Goal: Task Accomplishment & Management: Use online tool/utility

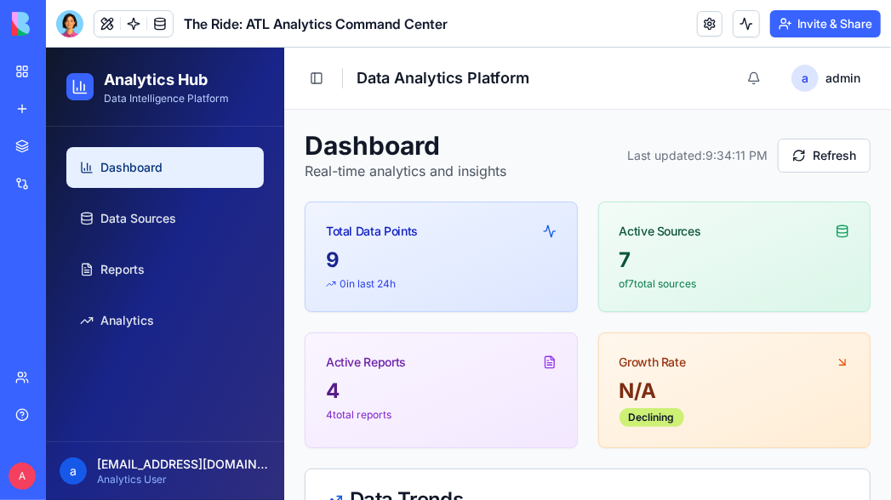
scroll to position [990, 0]
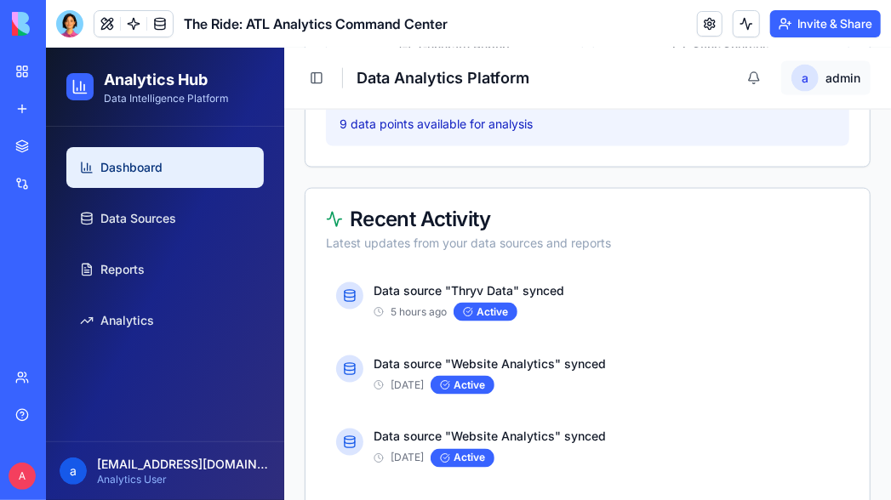
click at [819, 79] on html "Analytics Hub Data Intelligence Platform Dashboard Data Sources Reports Analyti…" at bounding box center [467, 218] width 845 height 2325
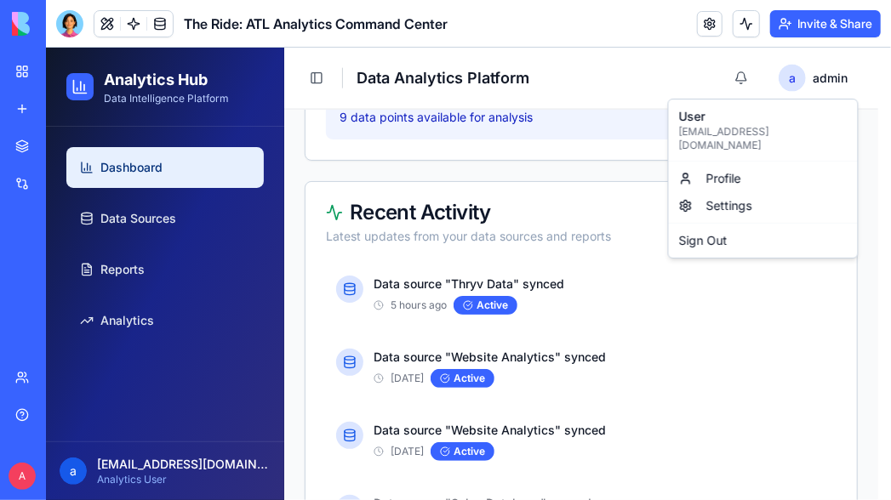
click at [809, 74] on html "Analytics Hub Data Intelligence Platform Dashboard Data Sources Reports Analyti…" at bounding box center [467, 215] width 845 height 2319
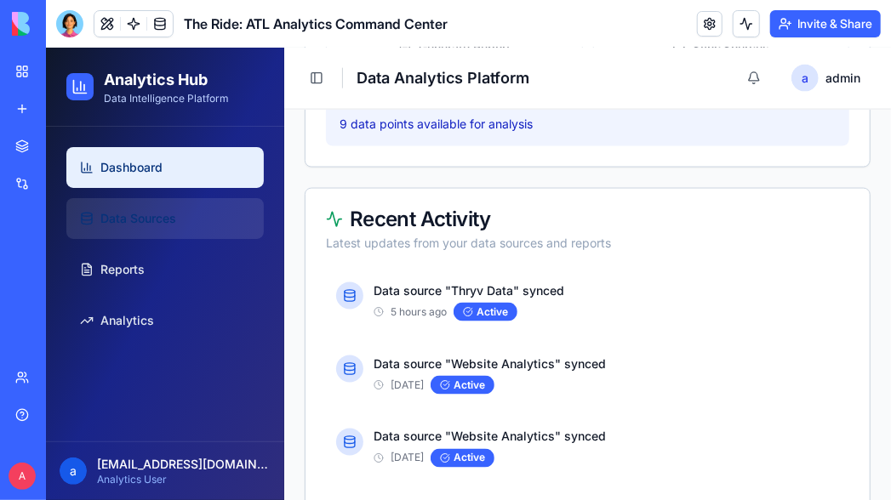
click at [136, 225] on span "Data Sources" at bounding box center [138, 217] width 76 height 17
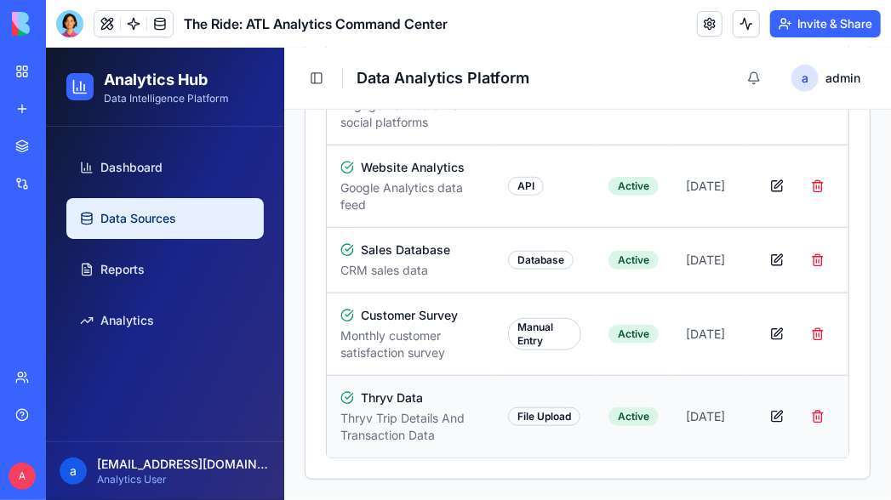
click at [519, 418] on div "File Upload" at bounding box center [543, 416] width 72 height 19
click at [766, 419] on button "button" at bounding box center [776, 416] width 34 height 31
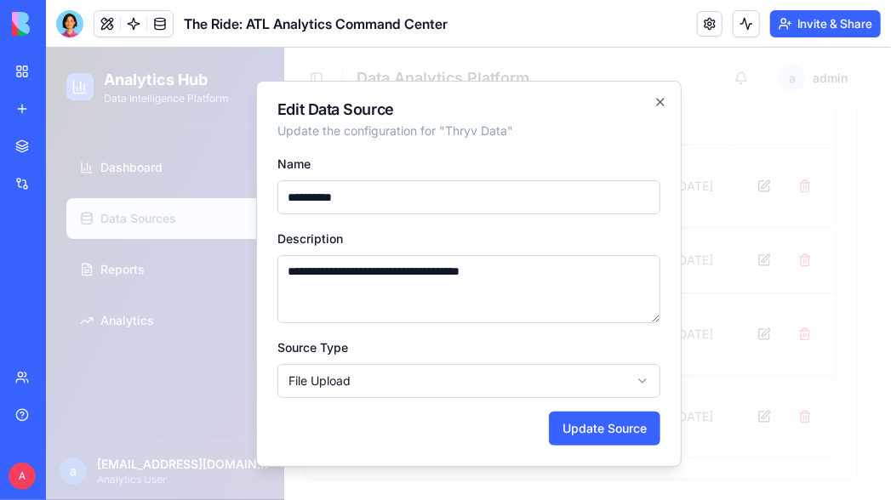
scroll to position [492, 0]
click at [659, 104] on icon "button" at bounding box center [660, 101] width 14 height 14
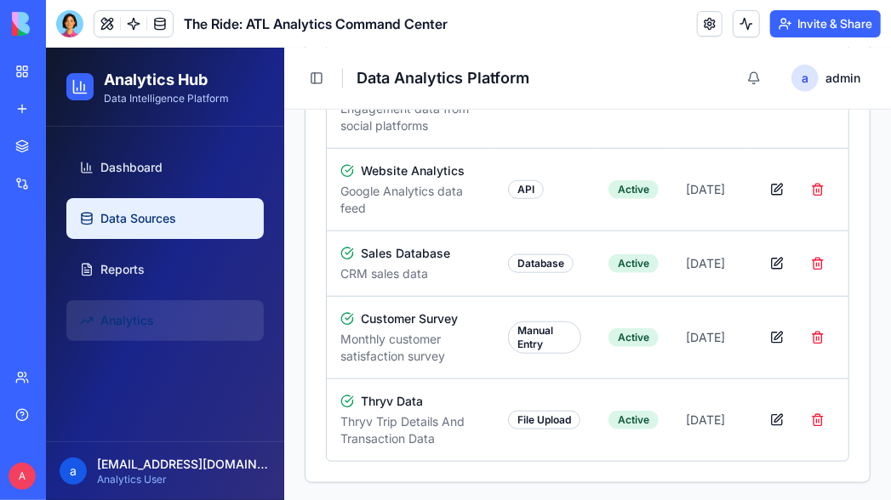
click at [150, 313] on span "Analytics" at bounding box center [127, 319] width 54 height 17
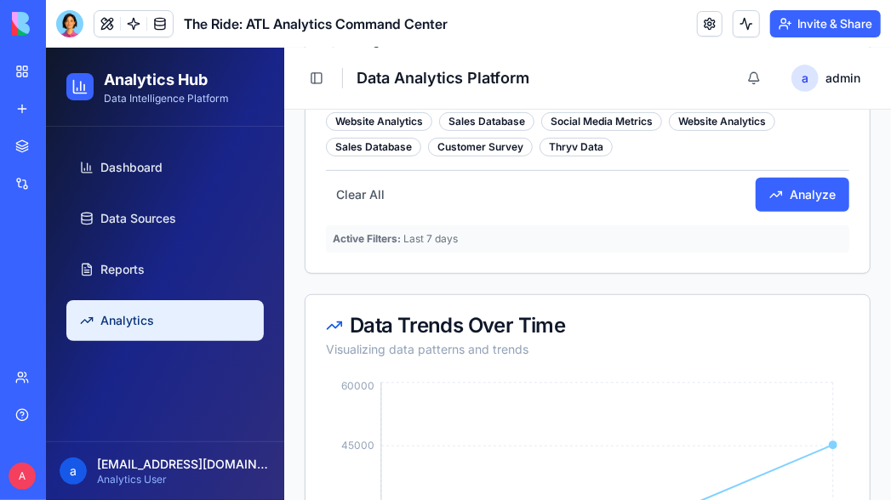
scroll to position [264, 0]
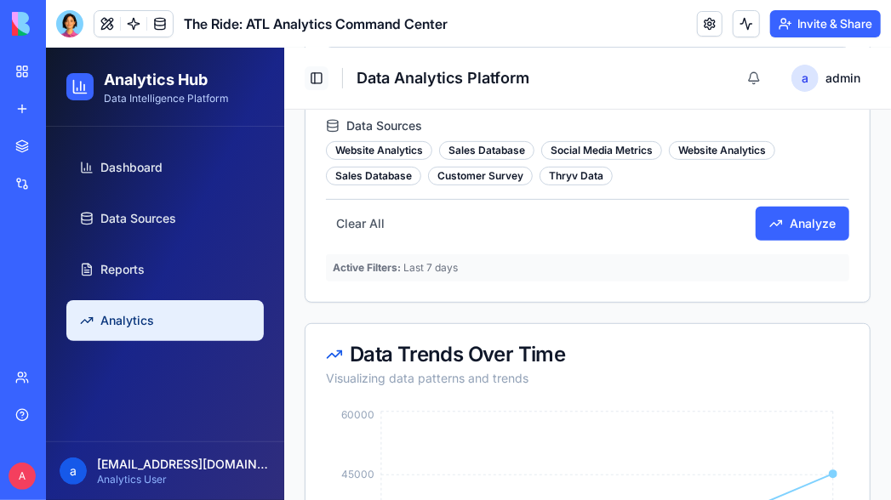
click at [318, 83] on button "Toggle Sidebar" at bounding box center [316, 78] width 24 height 24
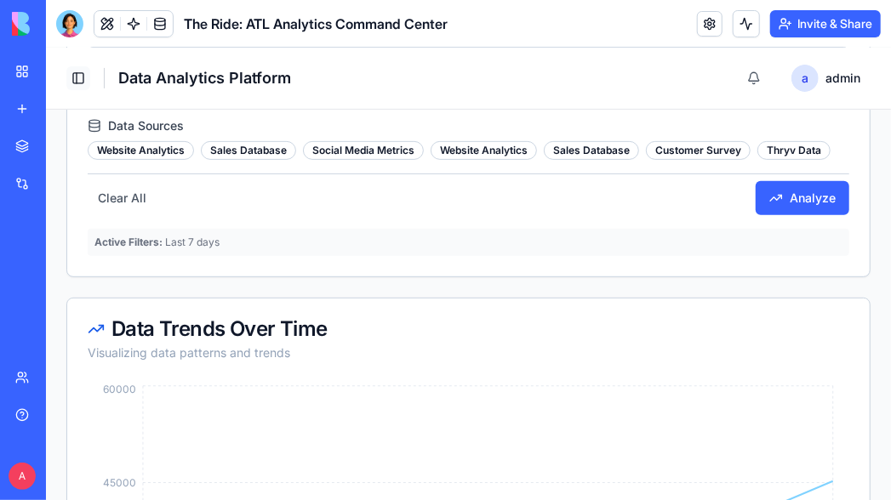
click at [81, 80] on button "Toggle Sidebar" at bounding box center [78, 78] width 24 height 24
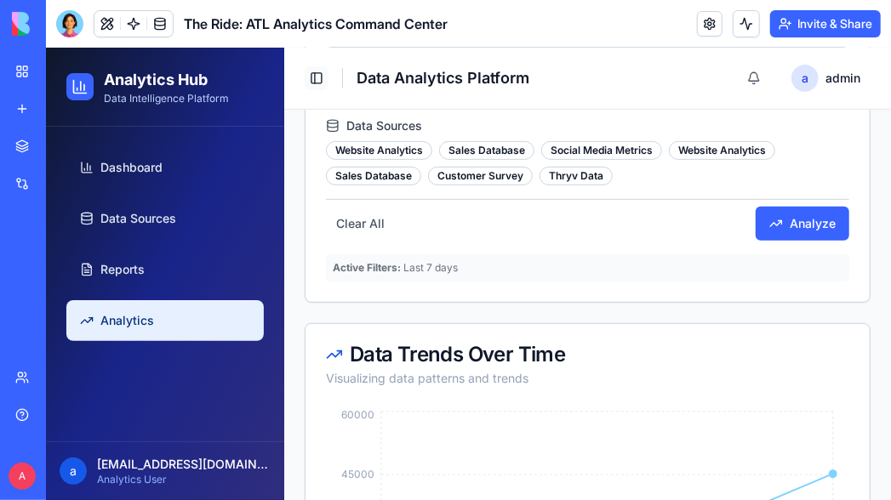
click at [312, 77] on button "Toggle Sidebar" at bounding box center [316, 78] width 24 height 24
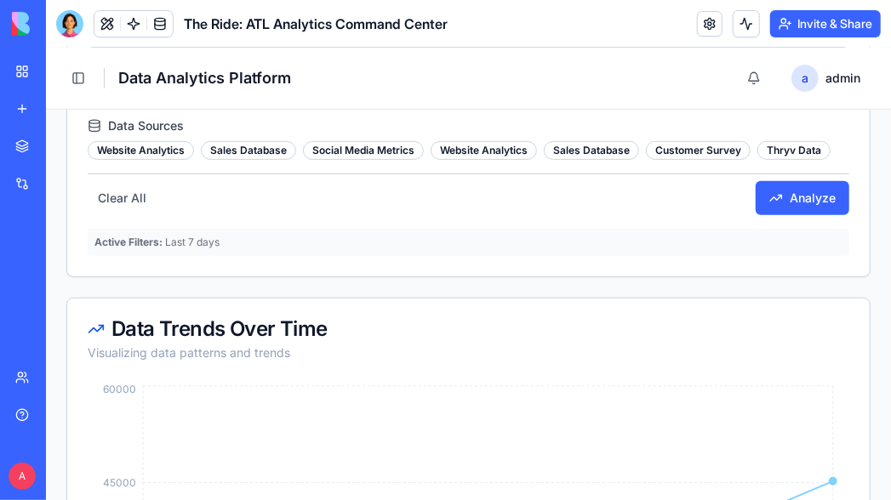
click at [63, 178] on div "Integrations" at bounding box center [52, 183] width 22 height 17
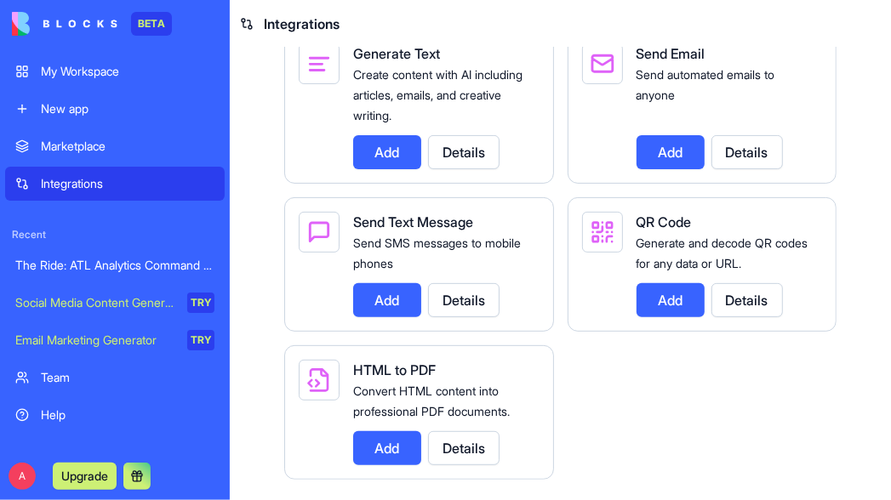
scroll to position [3027, 0]
click at [83, 268] on div "The Ride: ATL Analytics Command Center" at bounding box center [114, 265] width 199 height 17
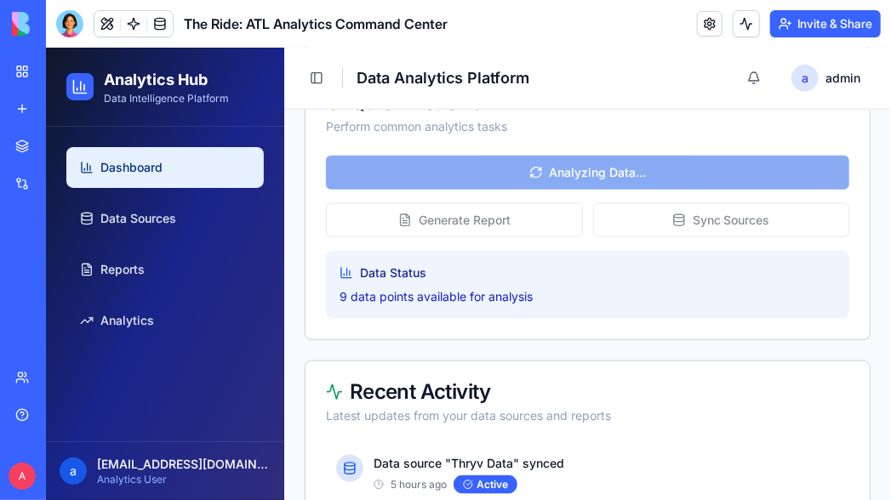
scroll to position [864, 0]
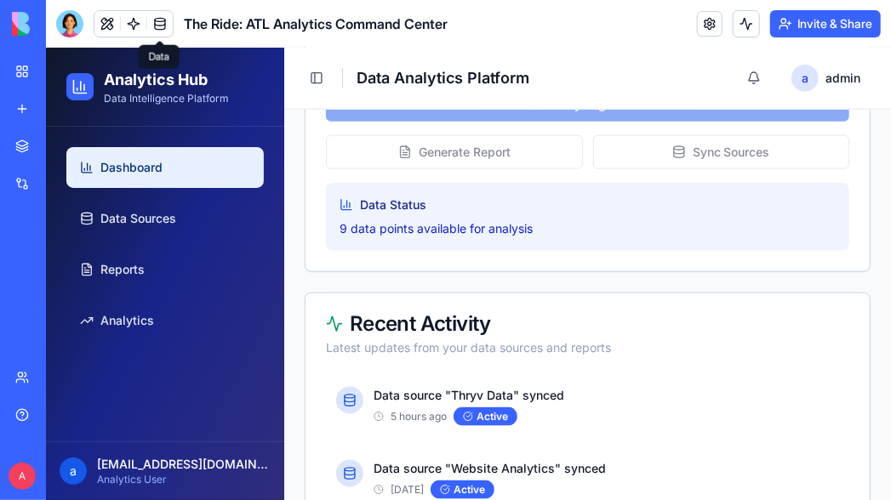
click at [162, 26] on link at bounding box center [160, 24] width 26 height 26
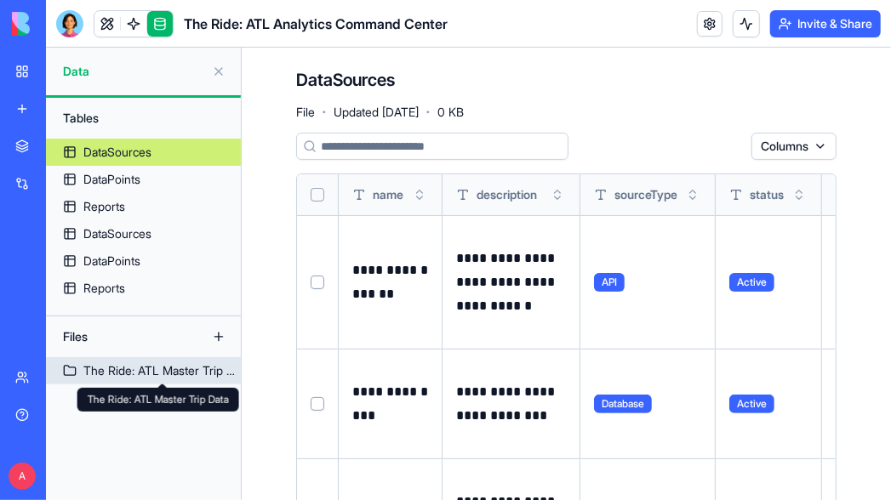
click at [190, 370] on div "The Ride: ATL Master Trip Data" at bounding box center [161, 370] width 157 height 17
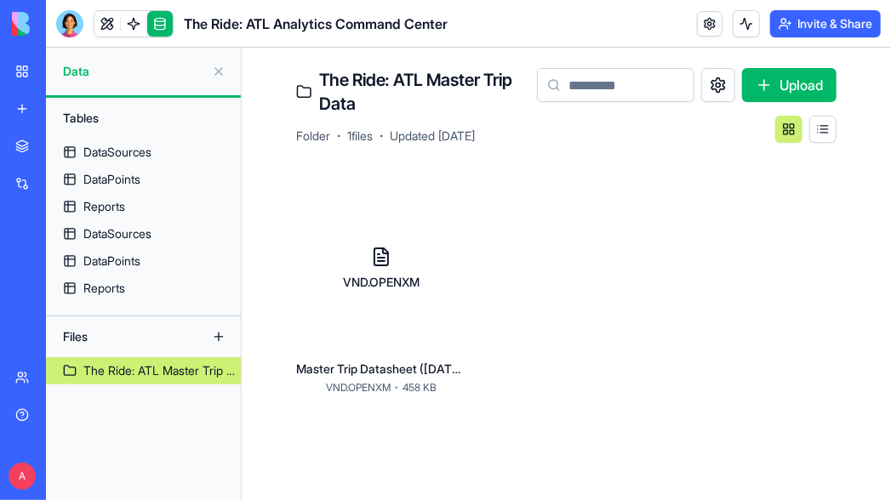
click at [765, 85] on button "Upload" at bounding box center [789, 85] width 94 height 34
click at [772, 91] on button "Upload" at bounding box center [789, 85] width 94 height 34
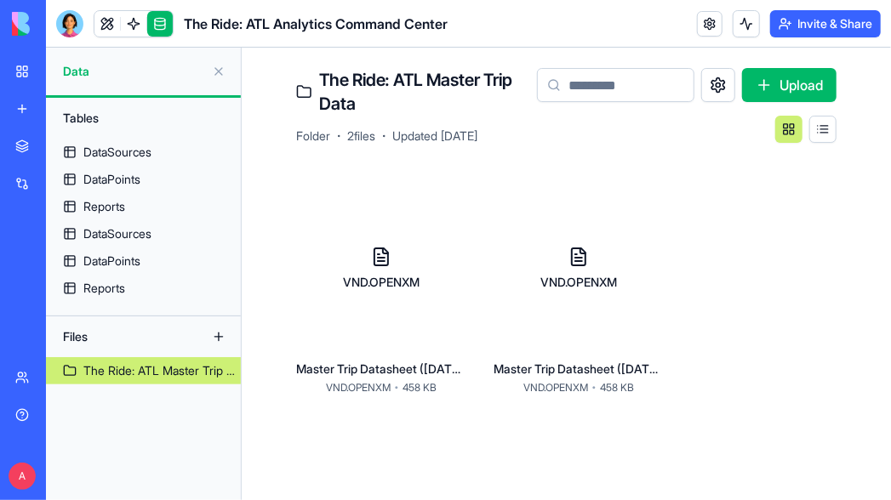
click at [568, 341] on div "VND.OPENXM" at bounding box center [578, 269] width 170 height 170
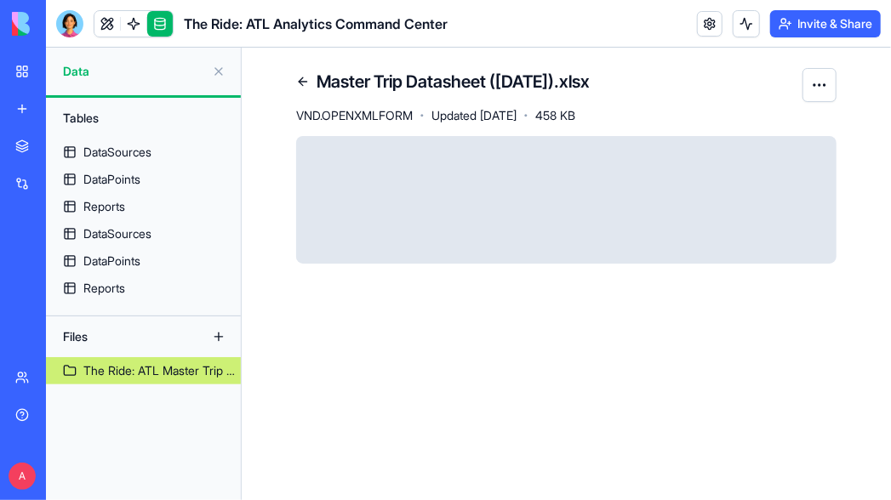
click at [813, 88] on html "BETA My Workspace New app Marketplace Integrations Recent The Ride: ATL Analyti…" at bounding box center [445, 250] width 891 height 500
click at [396, 115] on span "VND.OPENXMLFORM" at bounding box center [354, 115] width 117 height 17
click at [305, 83] on link at bounding box center [302, 81] width 27 height 27
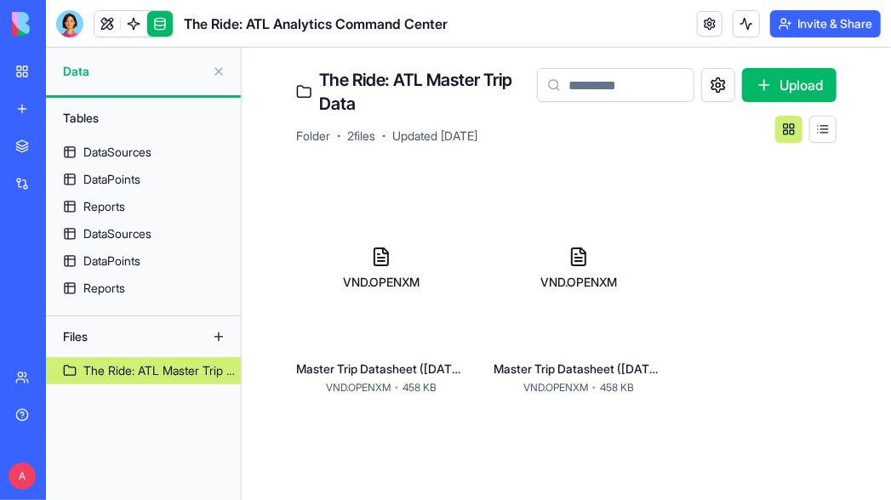
click at [445, 211] on html "BETA My Workspace New app Marketplace Integrations Recent The Ride: ATL Analyti…" at bounding box center [445, 250] width 891 height 500
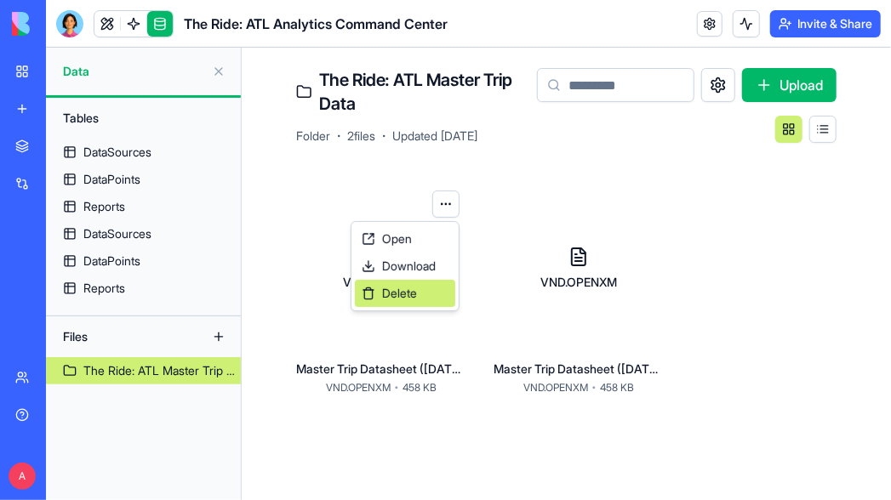
click at [404, 288] on span "Delete" at bounding box center [399, 293] width 35 height 17
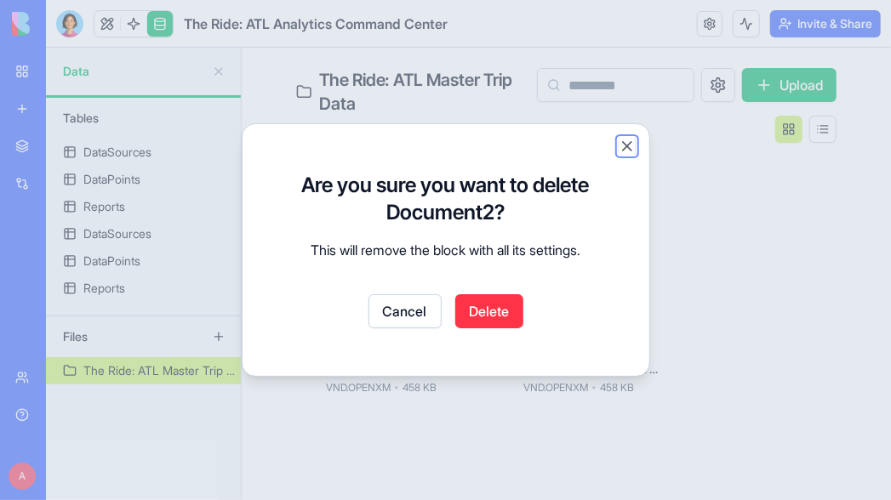
click at [625, 145] on button "Close" at bounding box center [627, 146] width 17 height 17
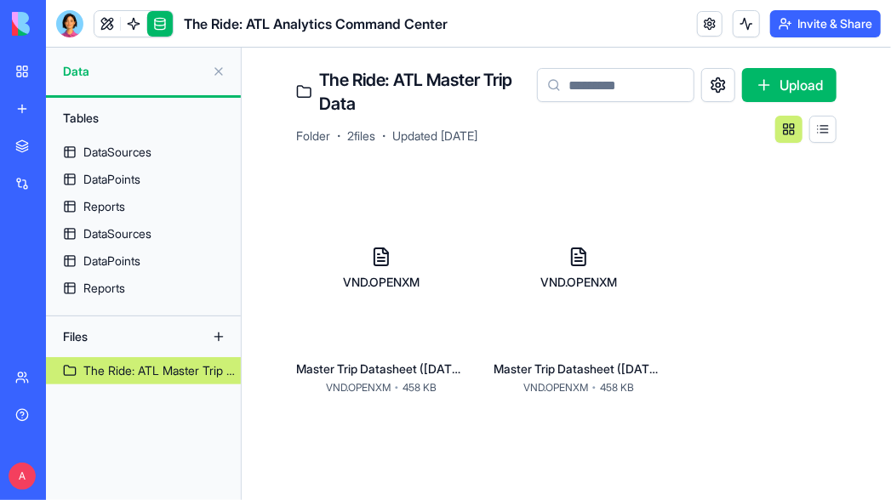
click at [823, 130] on button at bounding box center [822, 129] width 27 height 27
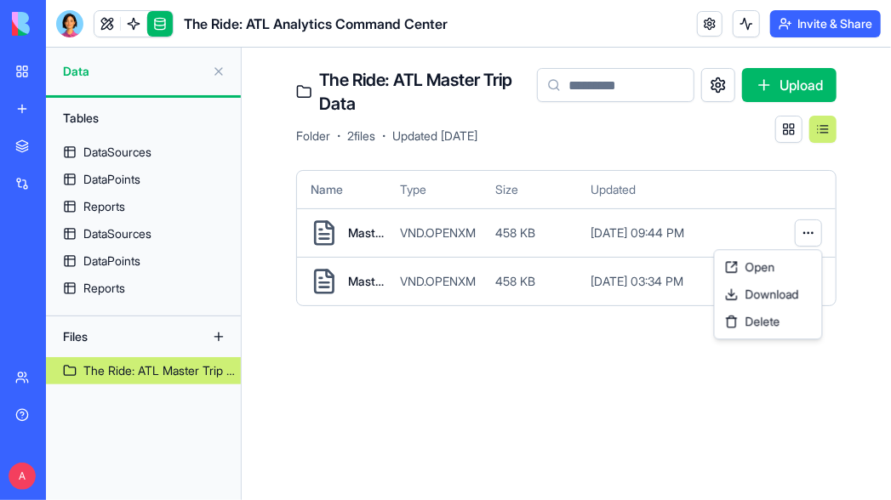
click at [808, 232] on html "BETA My Workspace New app Marketplace Integrations Recent The Ride: ATL Analyti…" at bounding box center [445, 250] width 891 height 500
click at [754, 265] on span "Open" at bounding box center [760, 267] width 30 height 17
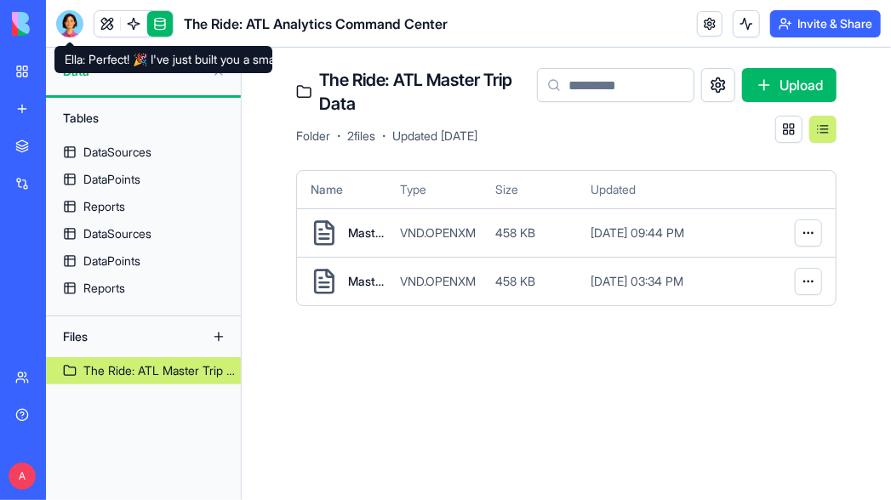
click at [66, 27] on div at bounding box center [69, 23] width 27 height 27
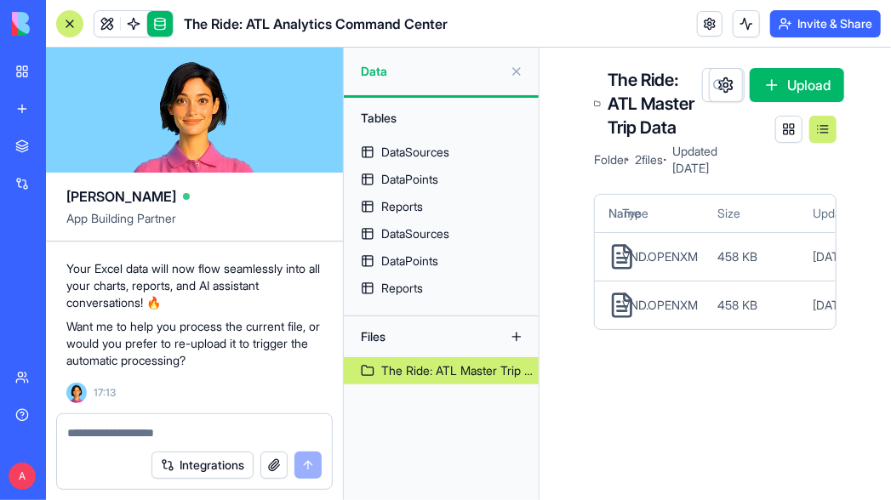
scroll to position [6167, 0]
click at [140, 425] on textarea at bounding box center [194, 433] width 254 height 17
type textarea "**********"
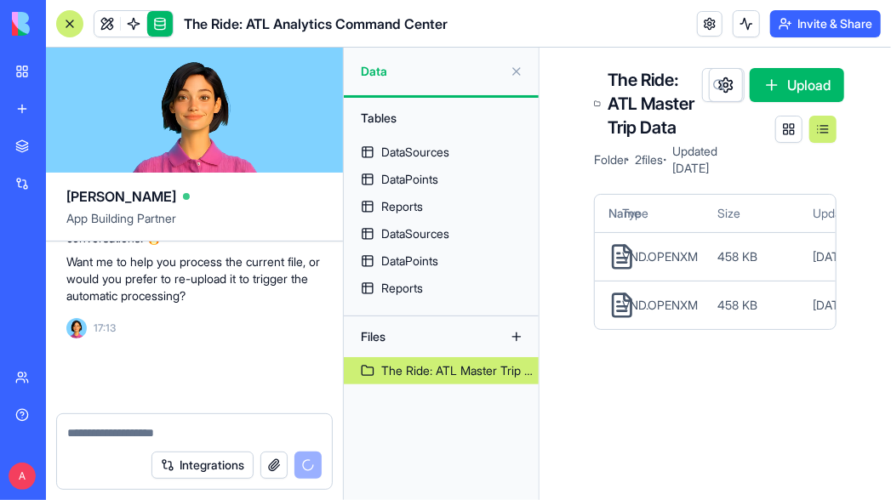
scroll to position [6232, 0]
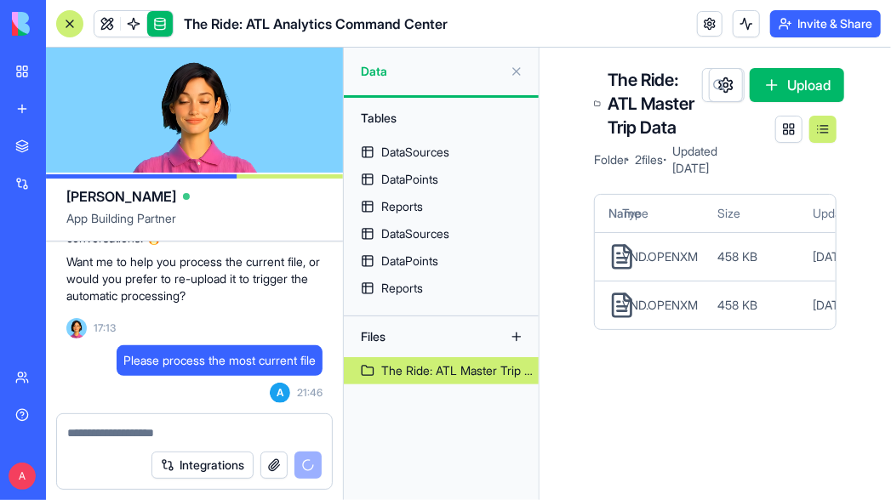
click at [518, 71] on button at bounding box center [516, 71] width 27 height 27
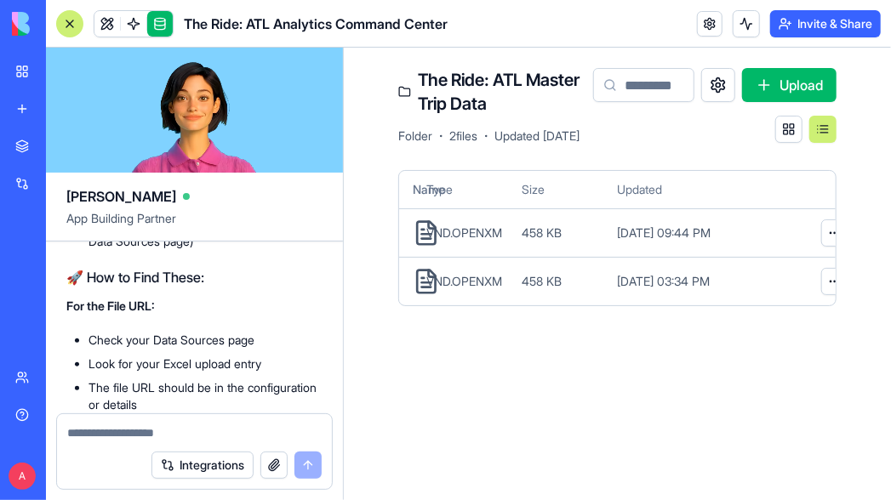
scroll to position [6490, 0]
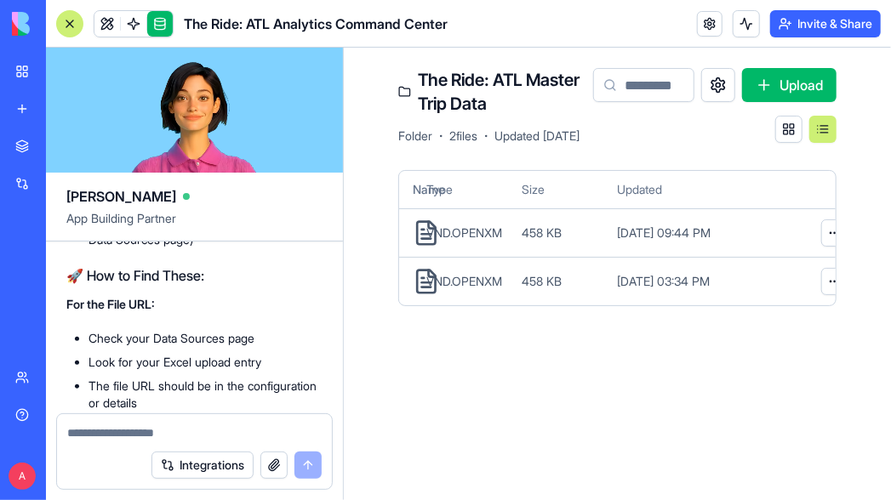
click at [163, 23] on link at bounding box center [160, 24] width 26 height 26
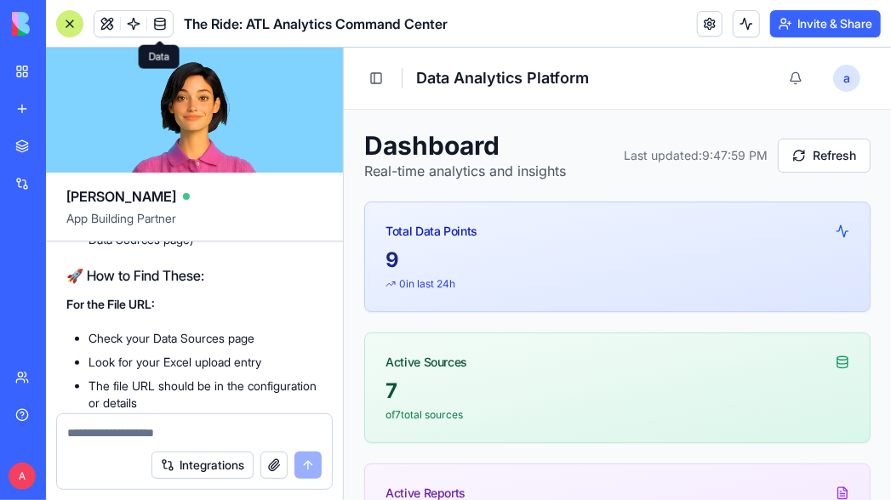
click at [162, 28] on link at bounding box center [160, 24] width 26 height 26
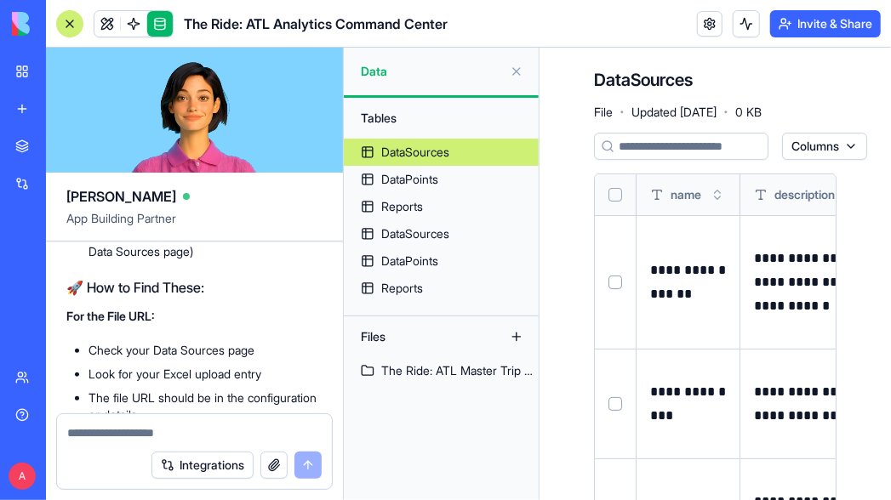
scroll to position [6512, 0]
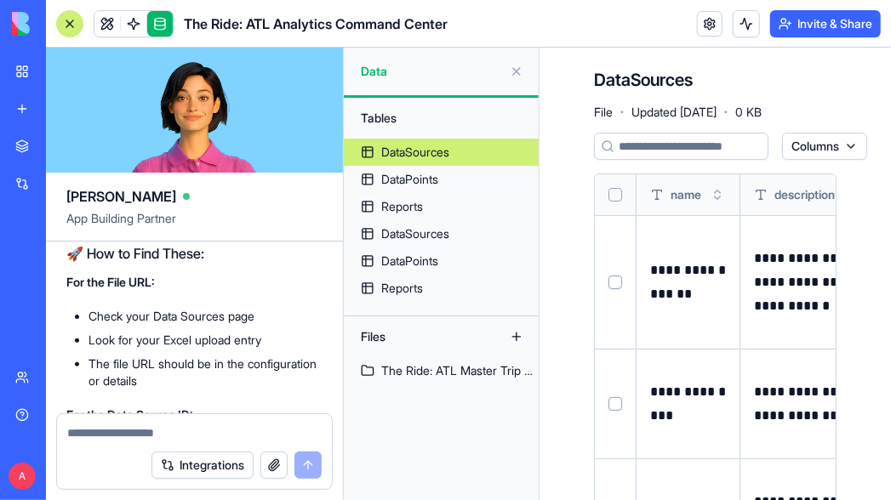
click at [155, 438] on textarea at bounding box center [194, 433] width 255 height 17
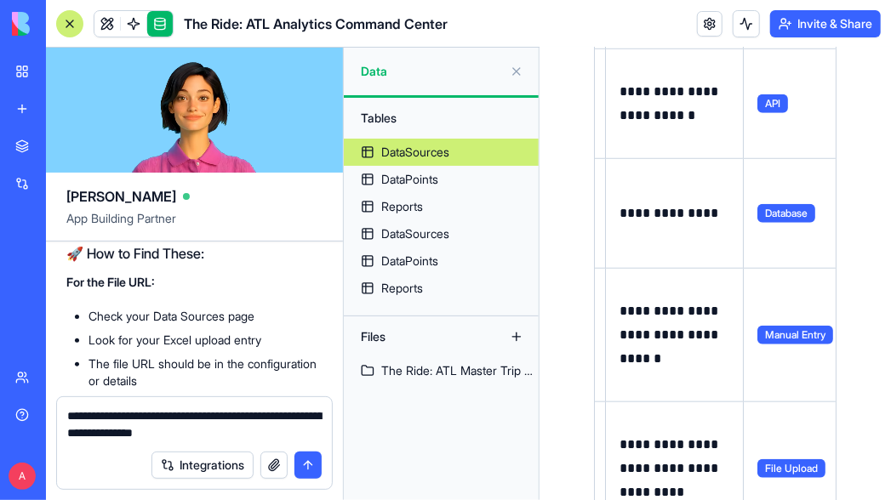
scroll to position [611, 0]
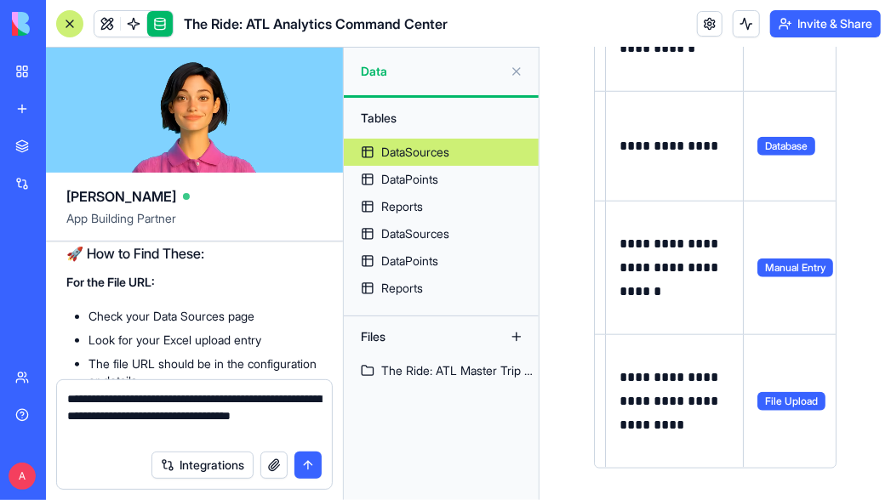
type textarea "**********"
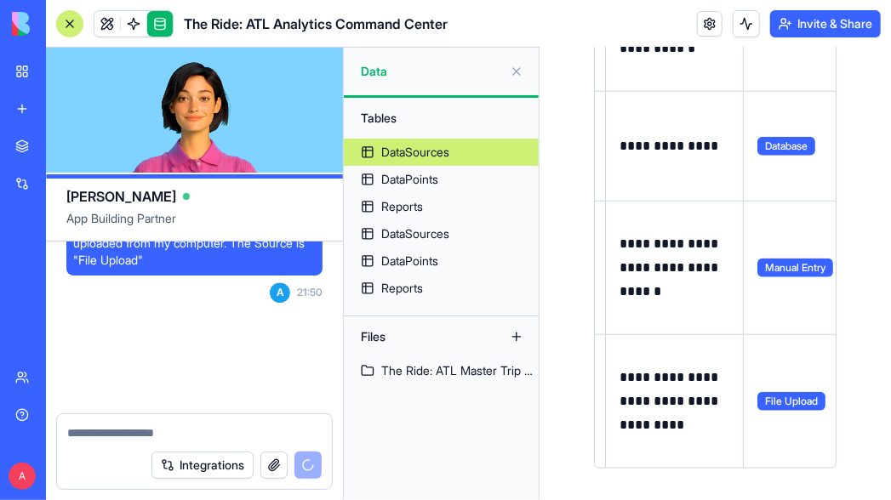
scroll to position [8090, 0]
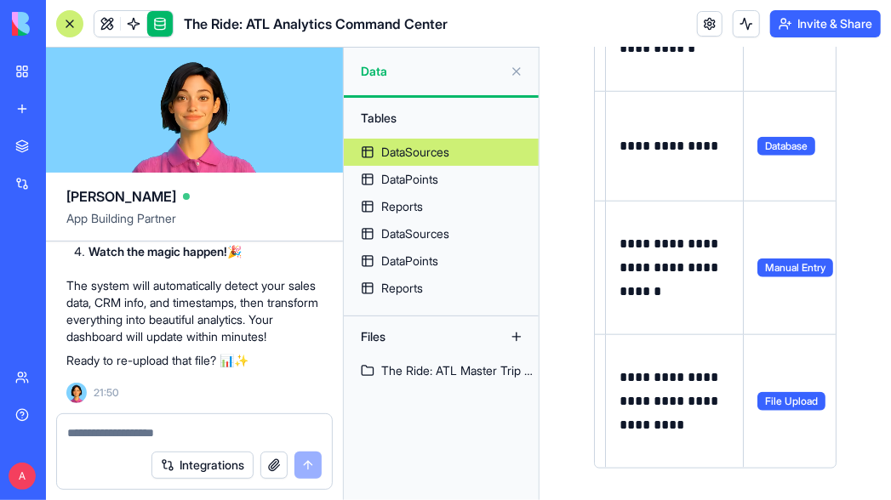
click at [167, 425] on textarea at bounding box center [194, 433] width 255 height 17
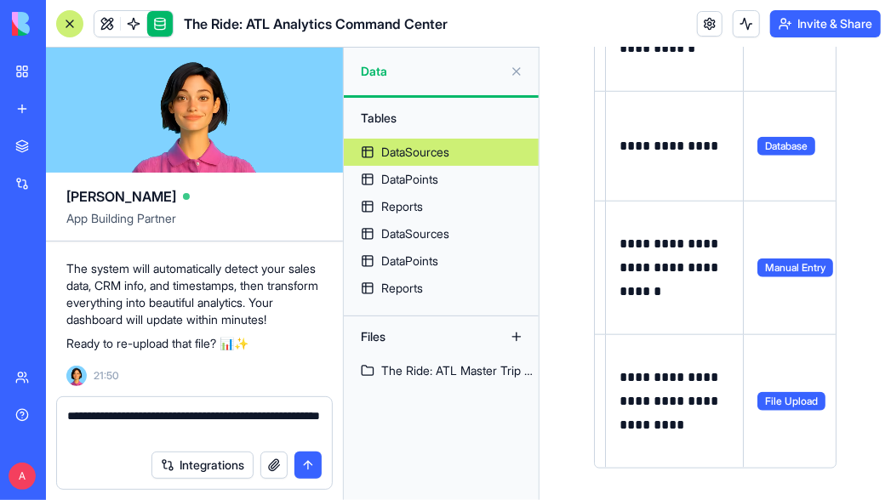
type textarea "**********"
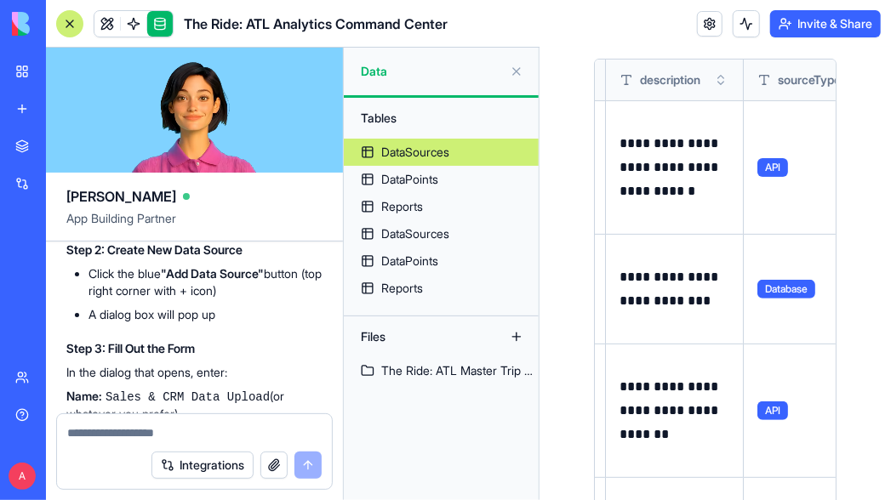
scroll to position [0, 0]
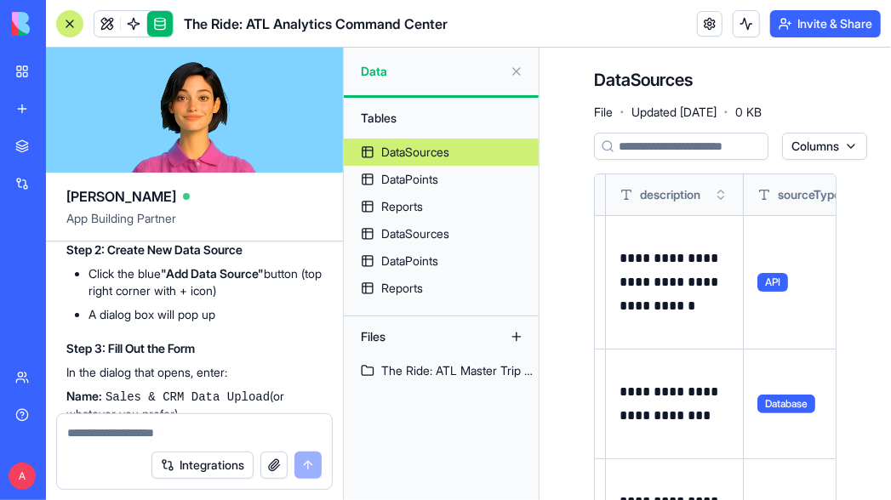
click at [517, 71] on button at bounding box center [516, 71] width 27 height 27
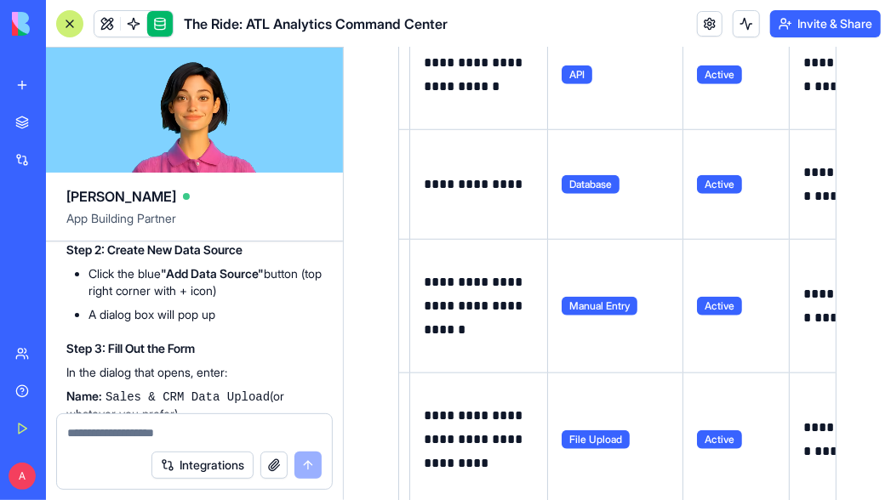
scroll to position [611, 0]
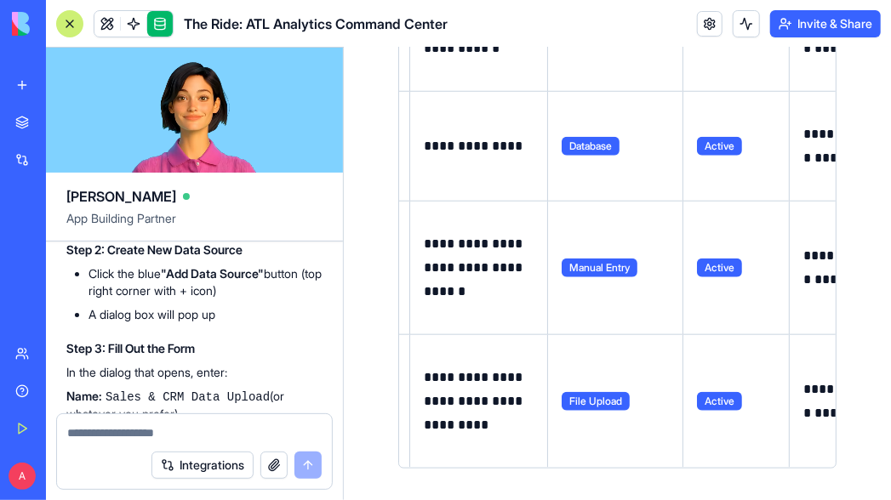
click at [164, 27] on link at bounding box center [160, 24] width 26 height 26
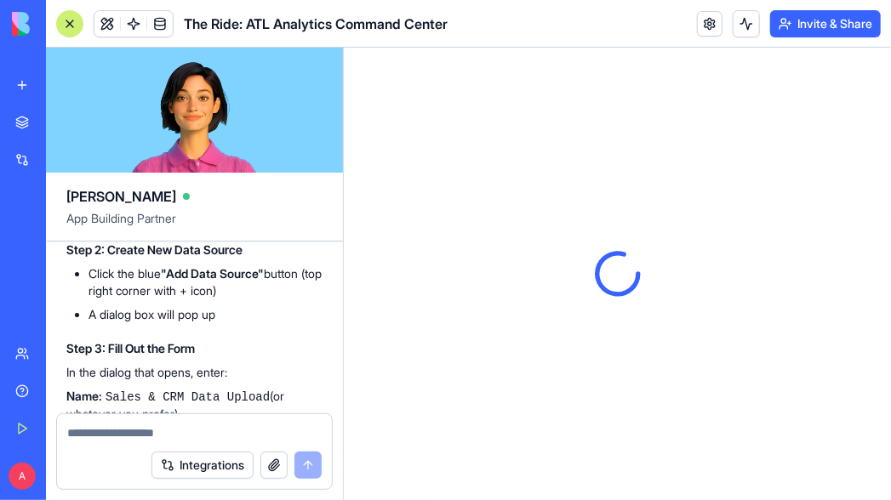
click at [164, 27] on link at bounding box center [160, 24] width 26 height 26
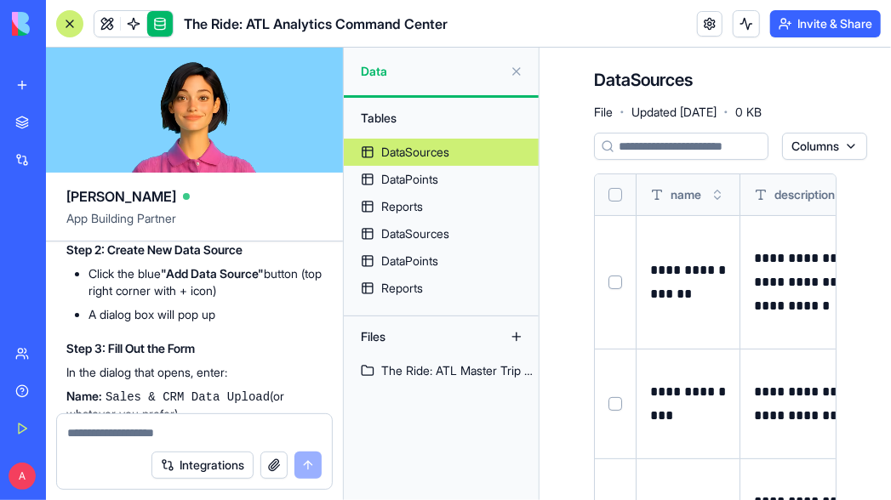
click at [454, 156] on link "DataSources" at bounding box center [441, 152] width 195 height 27
click at [425, 229] on div "DataSources" at bounding box center [415, 233] width 68 height 17
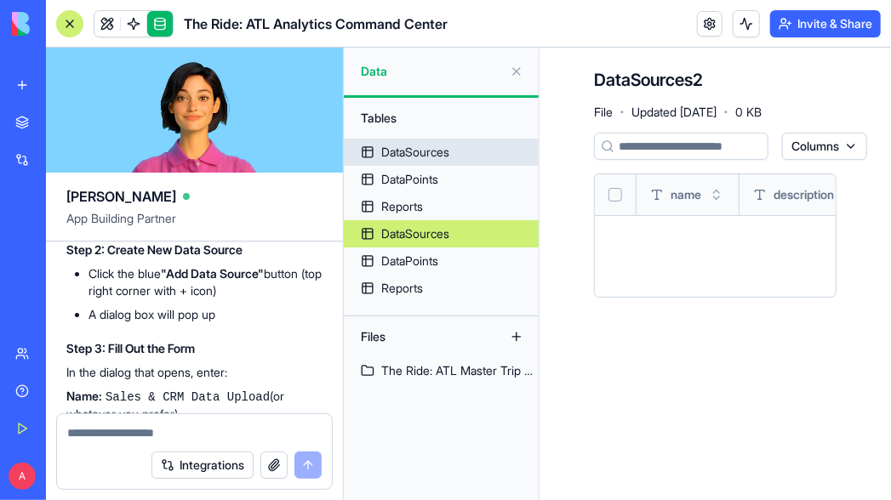
click at [428, 154] on div "DataSources" at bounding box center [415, 152] width 68 height 17
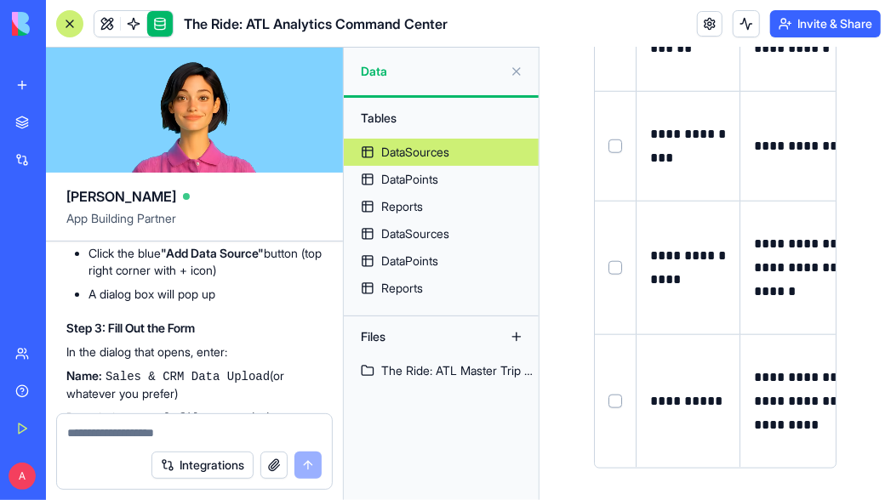
scroll to position [8367, 0]
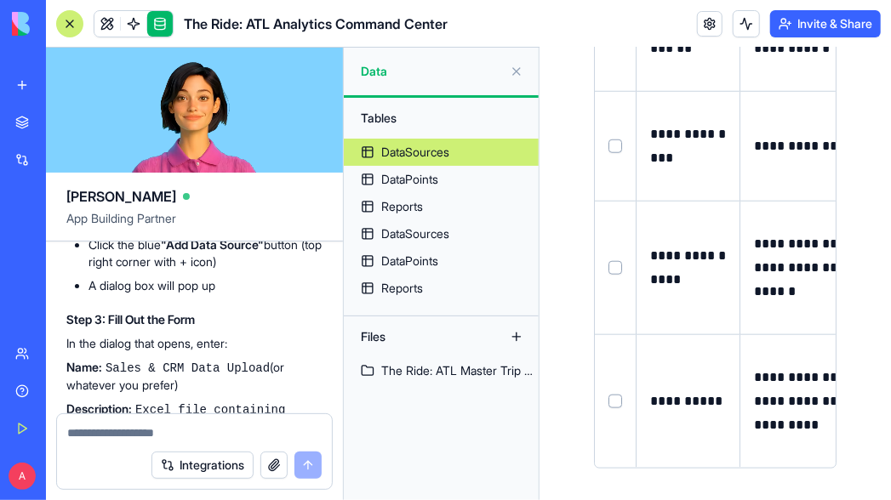
click at [214, 430] on textarea at bounding box center [194, 433] width 255 height 17
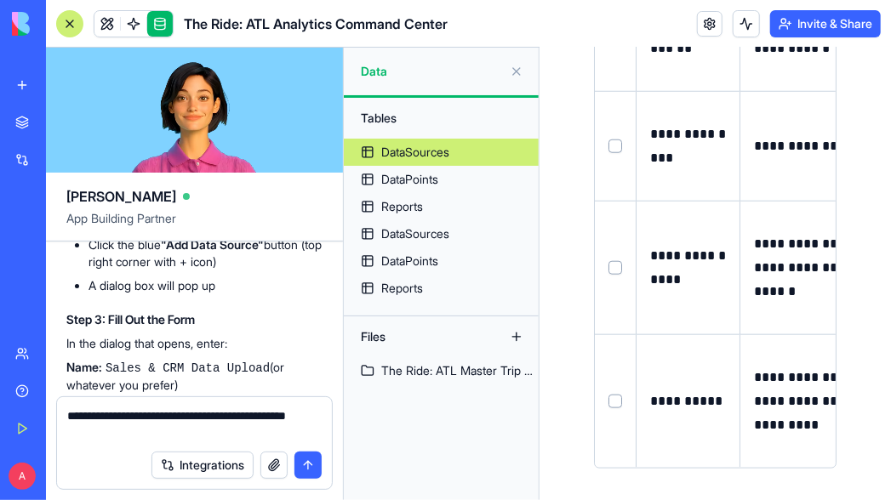
type textarea "**********"
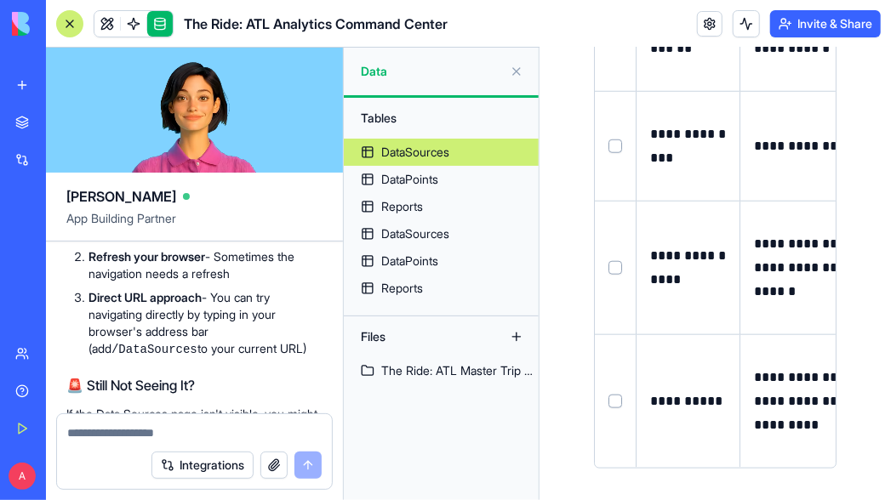
scroll to position [9615, 0]
click at [25, 30] on img at bounding box center [65, 24] width 106 height 24
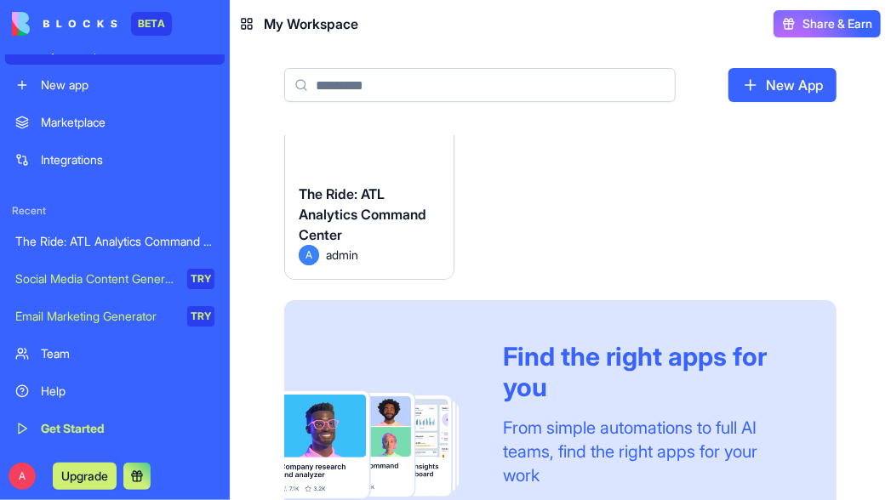
scroll to position [60, 0]
click at [370, 218] on span "The Ride: ATL Analytics Command Center" at bounding box center [363, 214] width 128 height 58
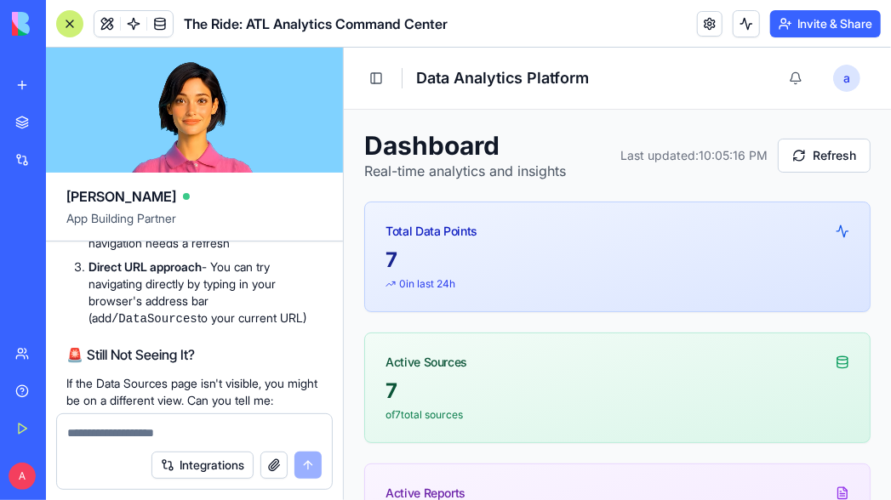
scroll to position [9649, 0]
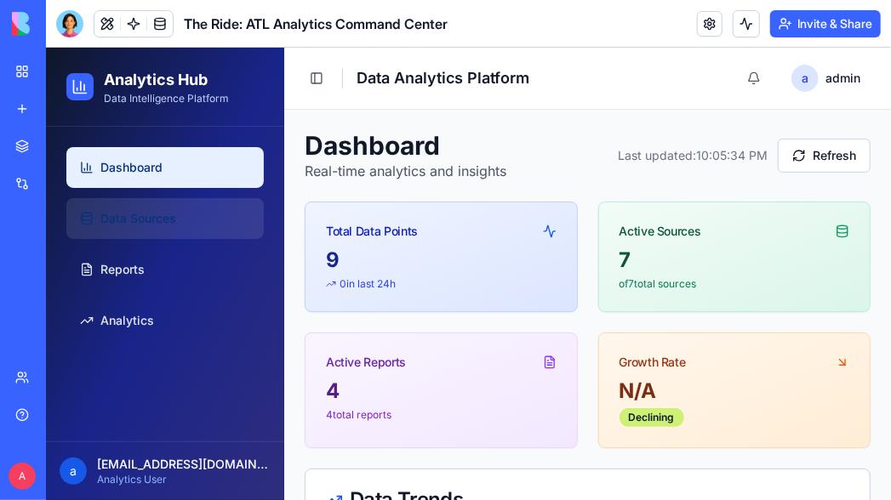
click at [155, 222] on span "Data Sources" at bounding box center [138, 217] width 76 height 17
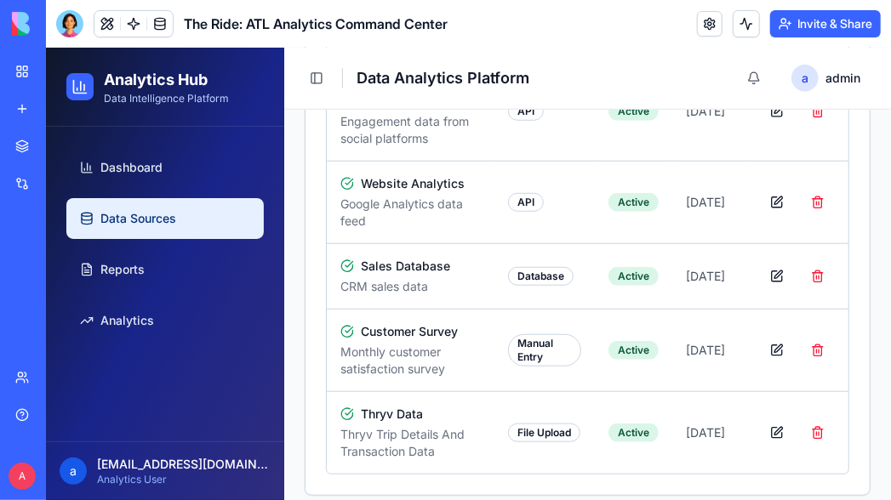
scroll to position [509, 0]
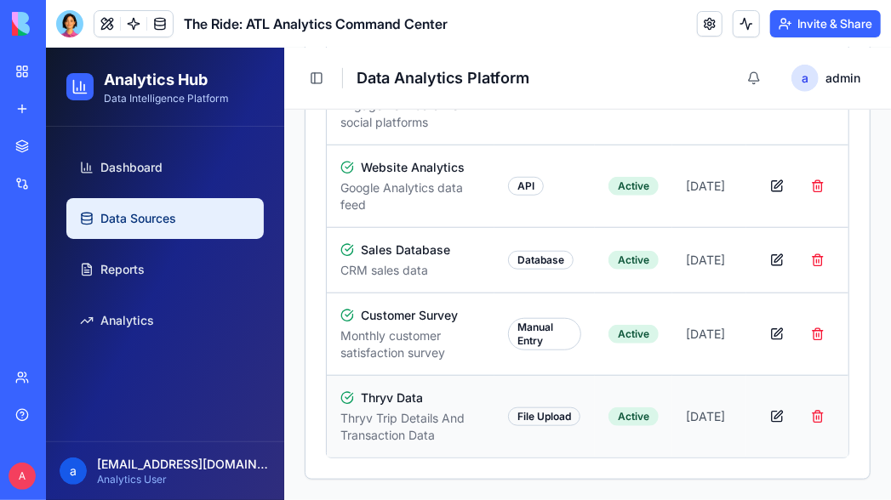
click at [444, 422] on p "Thryv Trip Details And Transaction Data" at bounding box center [409, 426] width 140 height 34
click at [763, 416] on button "button" at bounding box center [776, 416] width 34 height 31
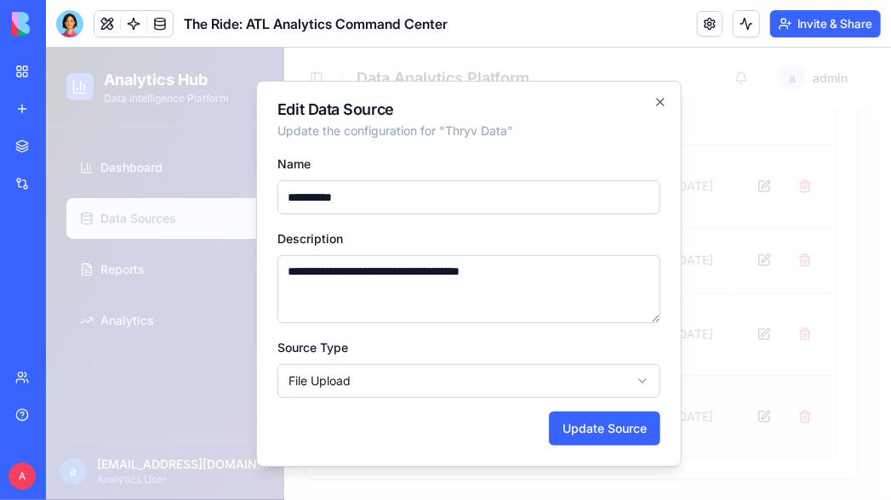
scroll to position [492, 0]
click at [661, 103] on icon "button" at bounding box center [659, 101] width 7 height 7
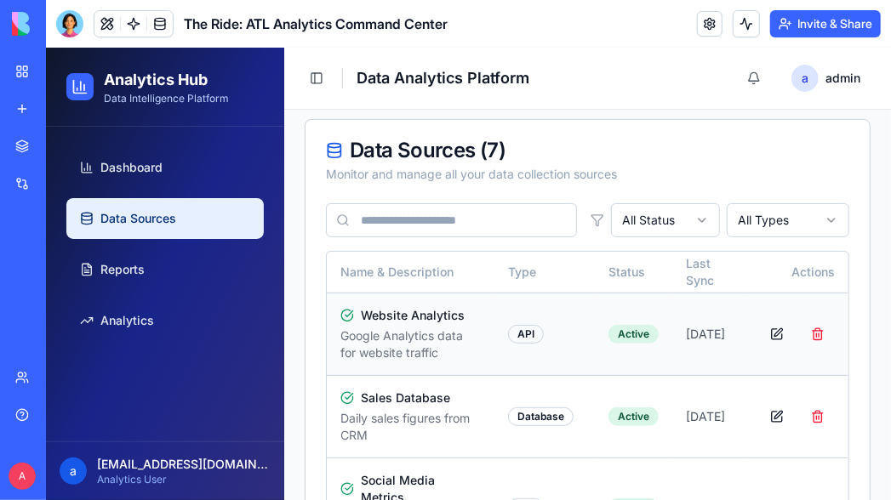
scroll to position [0, 0]
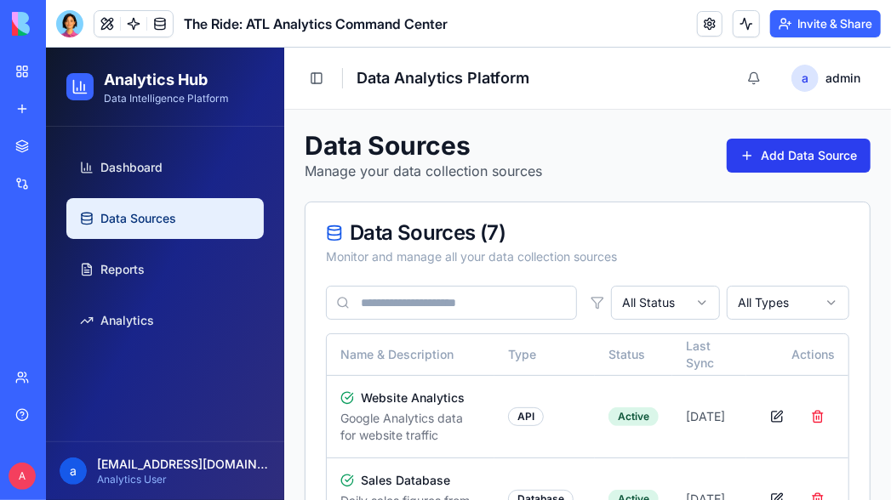
click at [771, 152] on button "Add Data Source" at bounding box center [798, 155] width 144 height 34
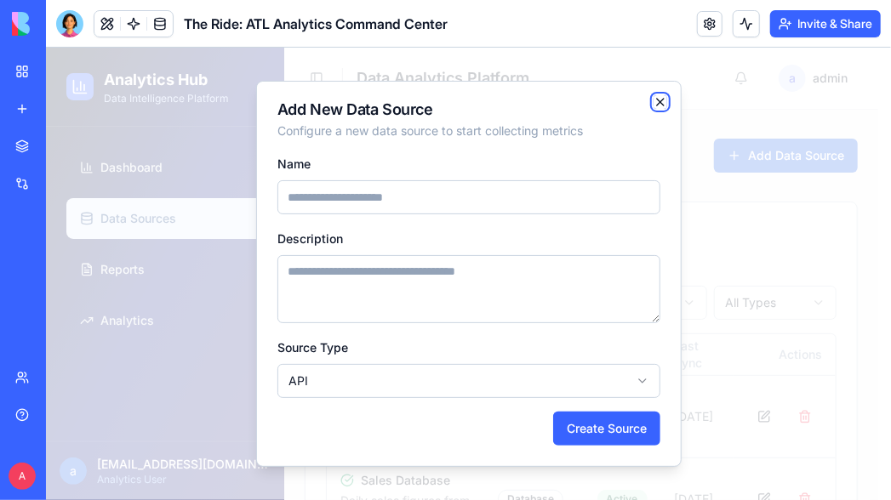
click at [661, 103] on icon "button" at bounding box center [659, 101] width 7 height 7
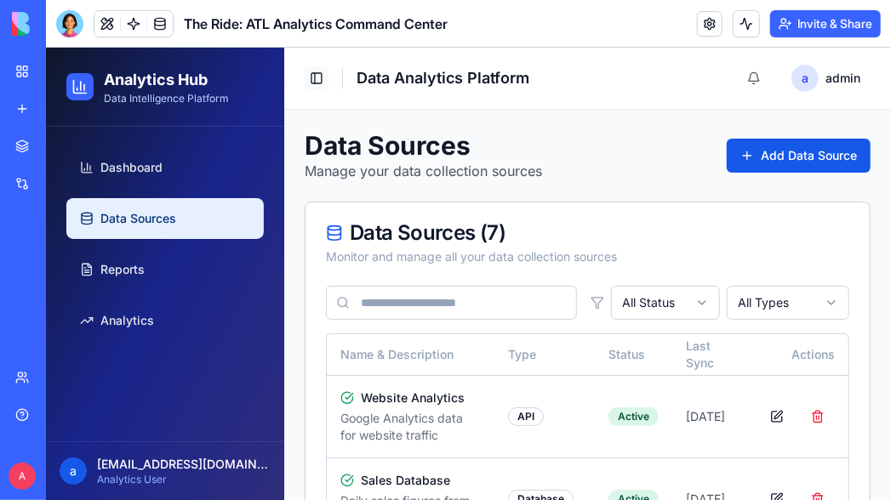
click at [318, 81] on button "Toggle Sidebar" at bounding box center [316, 78] width 24 height 24
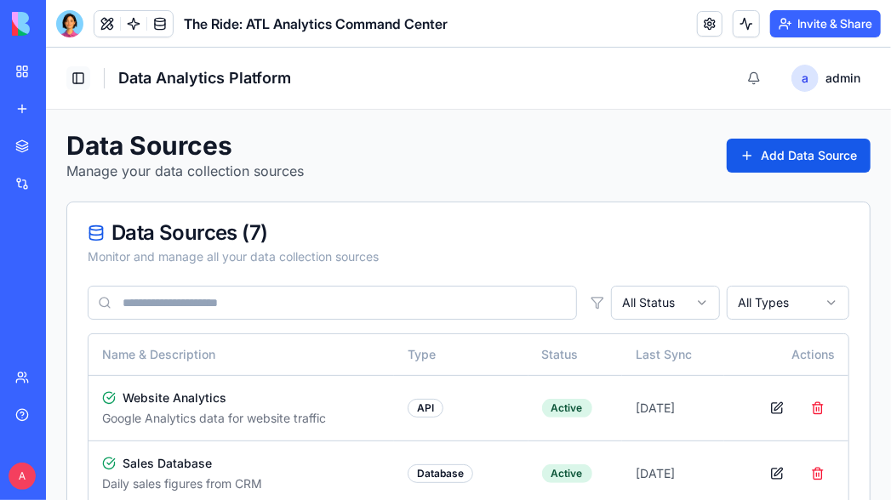
click at [83, 80] on button "Toggle Sidebar" at bounding box center [78, 78] width 24 height 24
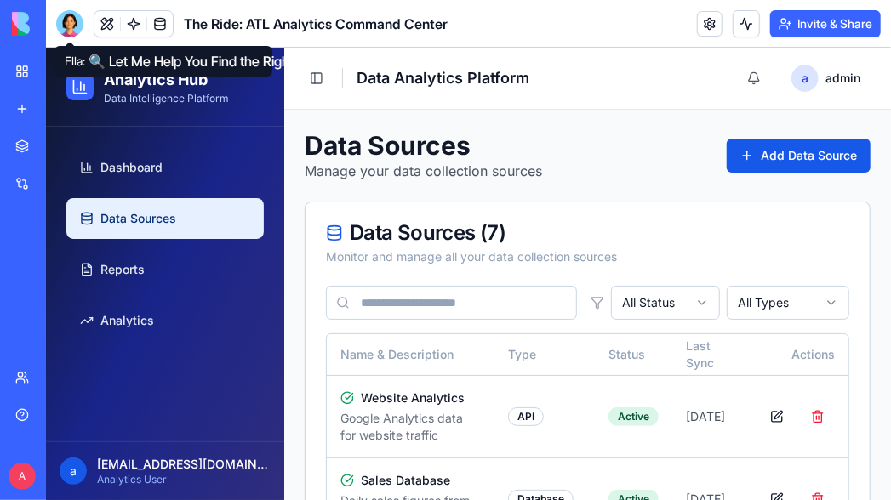
click at [71, 31] on div at bounding box center [69, 23] width 27 height 27
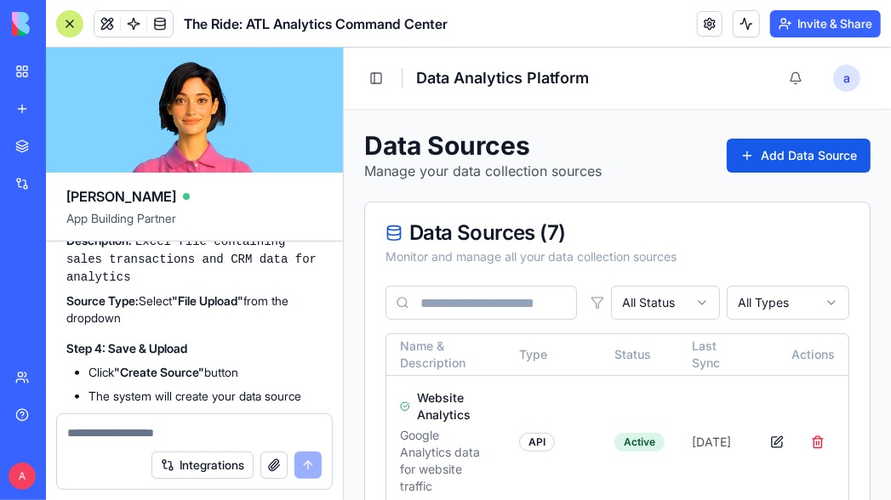
scroll to position [8538, 0]
